Goal: Book appointment/travel/reservation

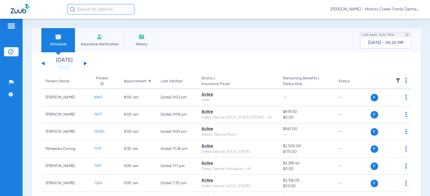
click at [87, 46] on span "Insurance Verification" at bounding box center [100, 44] width 42 height 5
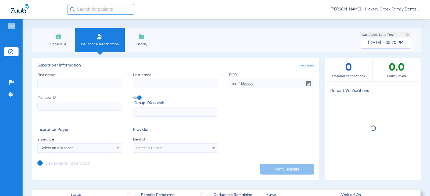
click at [73, 42] on li "Schedule" at bounding box center [58, 40] width 34 height 24
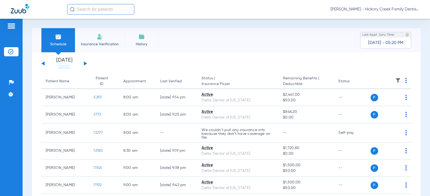
click at [84, 65] on button at bounding box center [85, 63] width 3 height 4
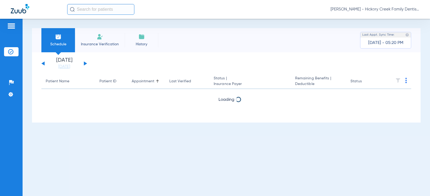
click at [84, 65] on button at bounding box center [85, 63] width 3 height 4
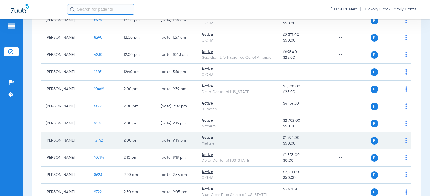
scroll to position [456, 0]
